Goal: Task Accomplishment & Management: Manage account settings

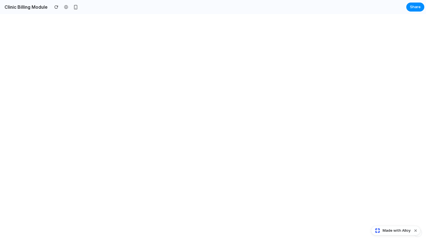
select select "**"
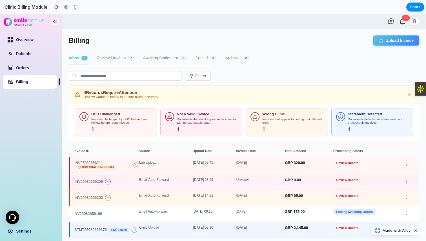
click at [56, 25] on rect at bounding box center [55, 21] width 6 height 6
click at [56, 23] on icon at bounding box center [55, 21] width 7 height 7
click at [27, 66] on link "Orders" at bounding box center [22, 68] width 13 height 5
click at [27, 68] on link "Orders" at bounding box center [22, 68] width 13 height 5
click at [28, 55] on link "Patients" at bounding box center [23, 54] width 15 height 5
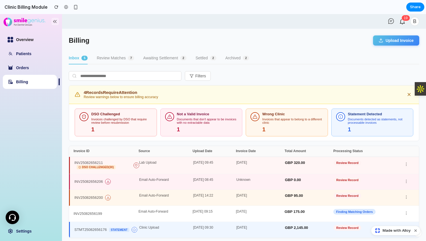
click at [29, 42] on link "Overview" at bounding box center [24, 39] width 17 height 5
click at [107, 58] on button "Review Matches 7" at bounding box center [115, 58] width 37 height 12
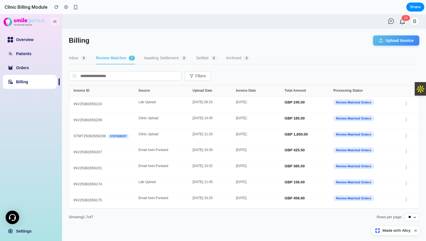
click at [150, 55] on button "Awaiting Settlement 2" at bounding box center [165, 58] width 43 height 12
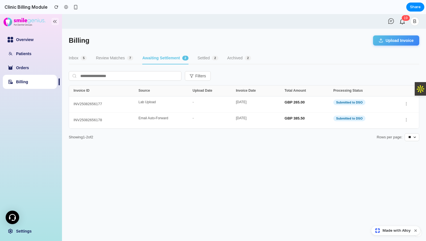
click at [71, 55] on button "Inbox 5" at bounding box center [78, 58] width 18 height 12
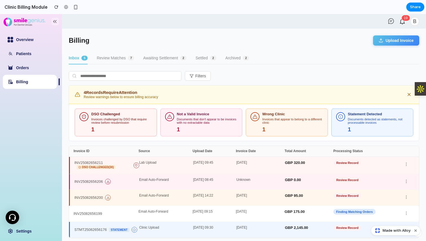
scroll to position [16, 0]
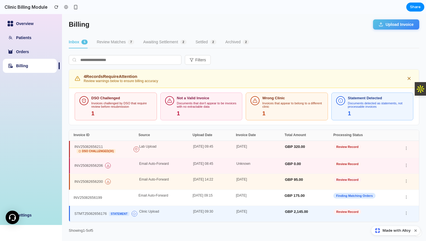
click at [189, 60] on button "Filters" at bounding box center [198, 60] width 26 height 10
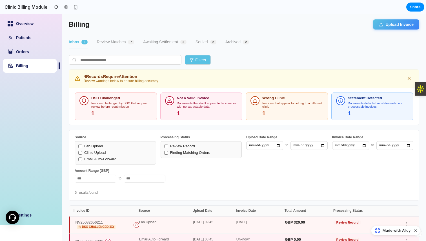
click at [189, 60] on button "Filters" at bounding box center [198, 60] width 26 height 10
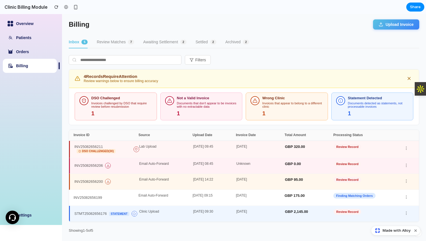
click at [189, 60] on button "Filters" at bounding box center [198, 60] width 26 height 10
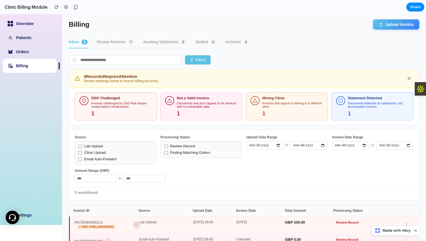
click at [189, 60] on button "Filters" at bounding box center [198, 60] width 26 height 10
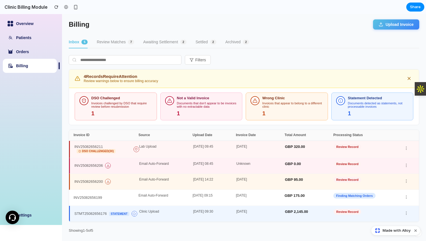
click at [388, 25] on button "Upload Invoice" at bounding box center [396, 24] width 46 height 10
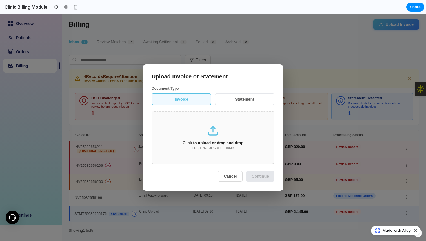
click at [232, 178] on button "Cancel" at bounding box center [230, 176] width 25 height 11
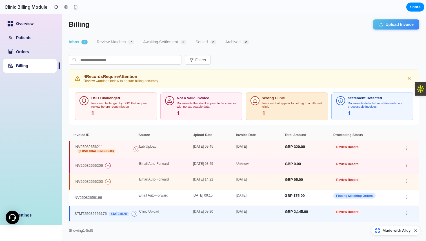
click at [276, 109] on div "Wrong Clinic Invoices that appear to belong to a different clinic 1" at bounding box center [292, 106] width 61 height 21
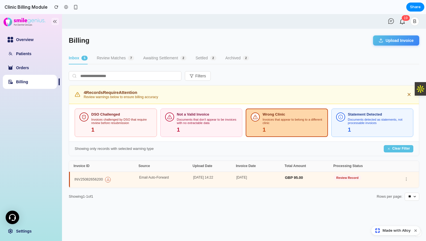
scroll to position [0, 0]
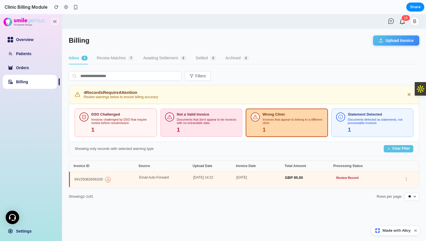
click at [203, 130] on div "1" at bounding box center [207, 130] width 61 height 6
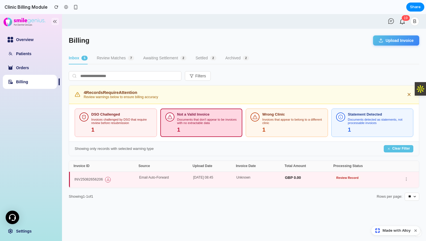
click at [140, 128] on div "1" at bounding box center [121, 130] width 61 height 6
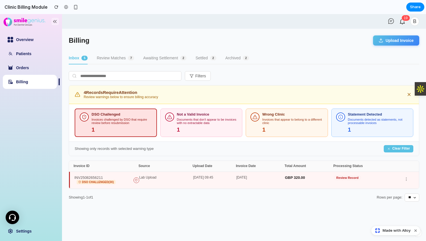
click at [116, 78] on input "text" at bounding box center [125, 76] width 113 height 10
click at [110, 61] on button "Review Matches 7" at bounding box center [115, 58] width 37 height 12
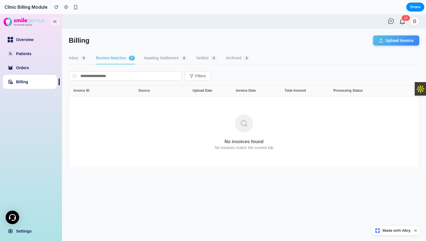
click at [79, 60] on button "Inbox 5" at bounding box center [78, 58] width 18 height 12
select select "**"
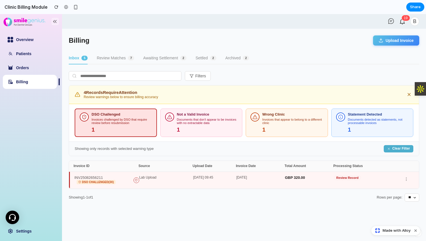
click at [396, 151] on button "Clear Filter" at bounding box center [399, 148] width 30 height 7
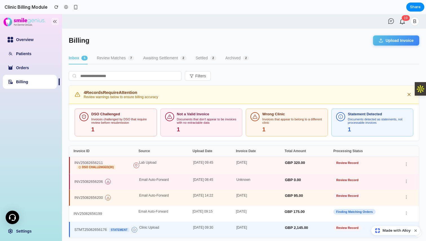
scroll to position [16, 0]
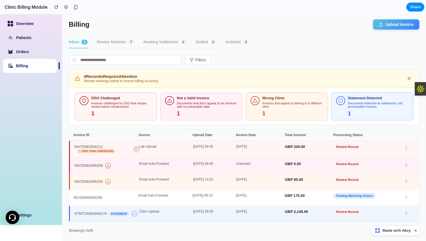
click at [261, 148] on div "[DATE]" at bounding box center [260, 149] width 48 height 9
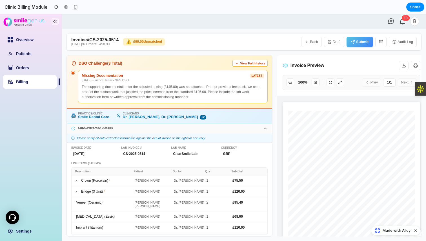
scroll to position [0, 0]
click at [248, 63] on button "View Full History" at bounding box center [249, 63] width 35 height 7
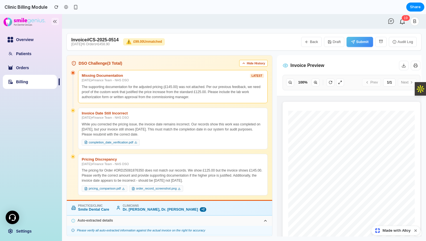
click at [248, 63] on button "Hide History" at bounding box center [253, 63] width 28 height 7
